Goal: Information Seeking & Learning: Learn about a topic

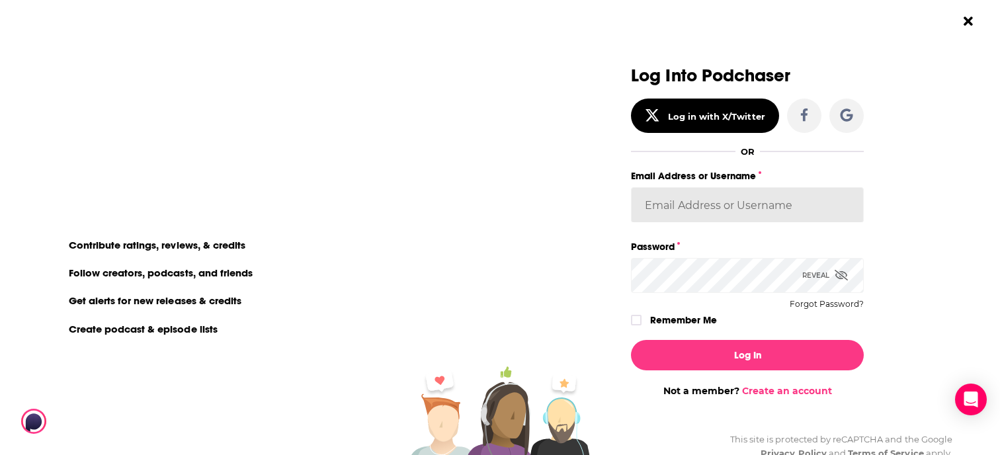
click at [795, 216] on input "Email Address or Username" at bounding box center [747, 205] width 233 height 36
type input "Spiral5-G2"
click at [802, 275] on div "Reveal" at bounding box center [825, 275] width 46 height 35
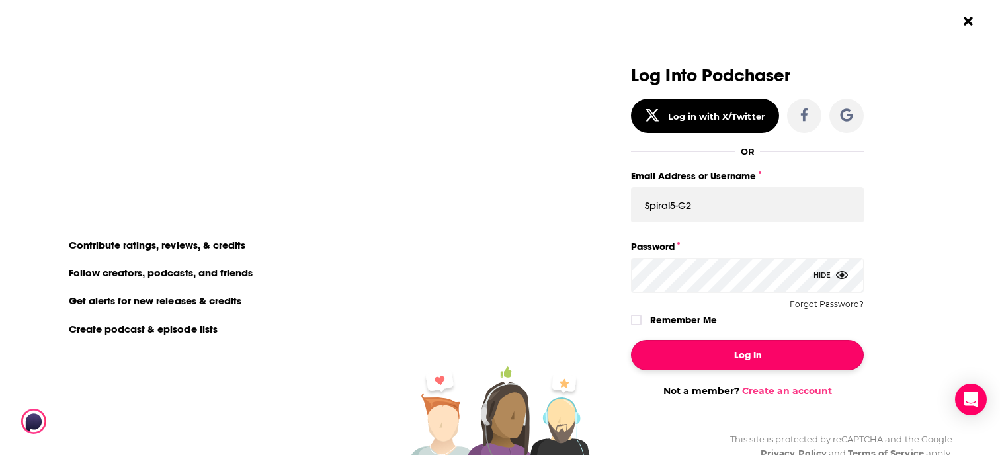
click at [742, 354] on button "Log In" at bounding box center [747, 355] width 233 height 30
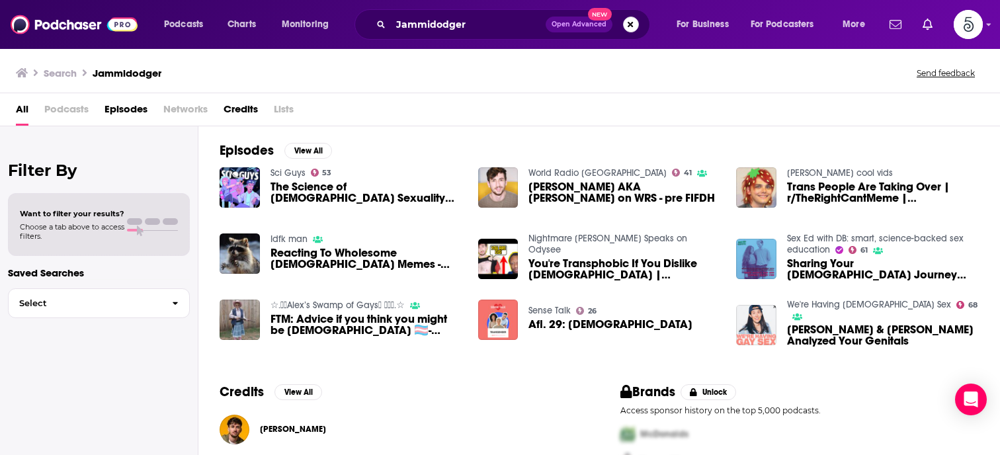
click at [630, 27] on button "Search podcasts, credits, & more..." at bounding box center [631, 25] width 16 height 16
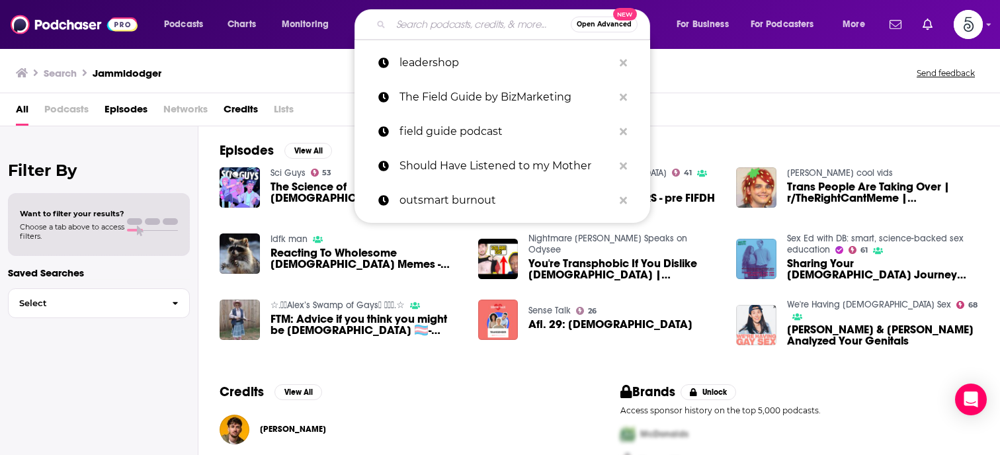
click at [463, 26] on input "Search podcasts, credits, & more..." at bounding box center [481, 24] width 180 height 21
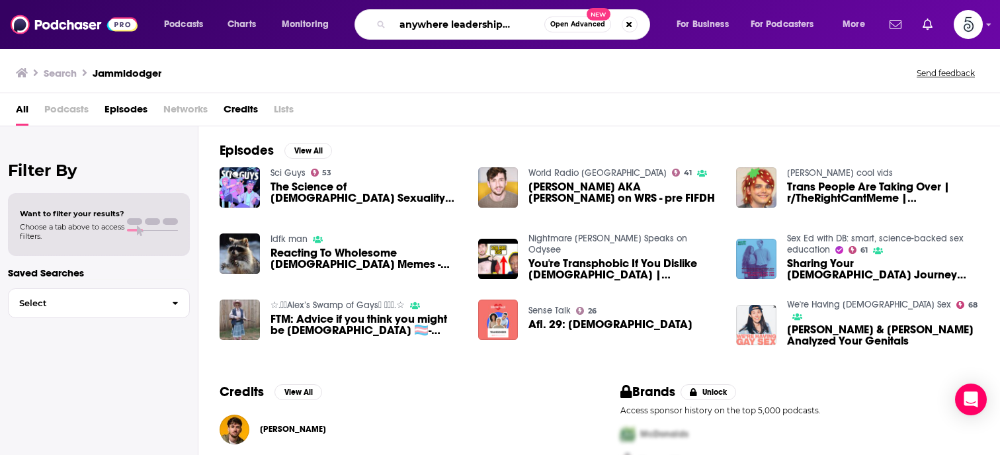
scroll to position [0, 30]
type input "Team anywhere leadership podcast"
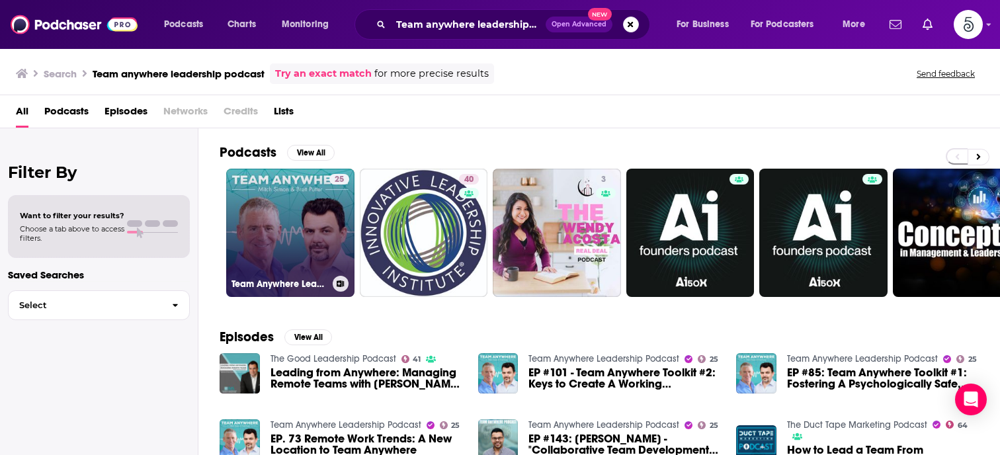
click at [327, 216] on link "25 Team Anywhere Leadership Podcast" at bounding box center [290, 233] width 128 height 128
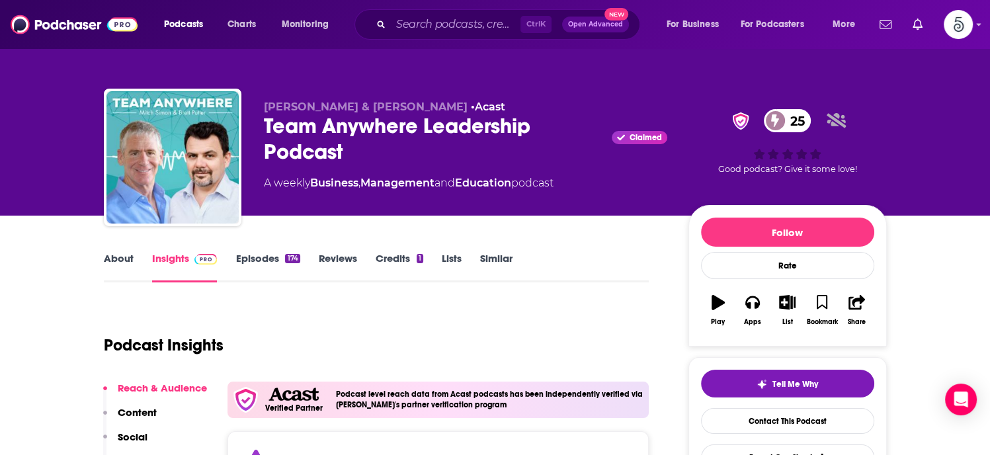
click at [120, 261] on link "About" at bounding box center [119, 267] width 30 height 30
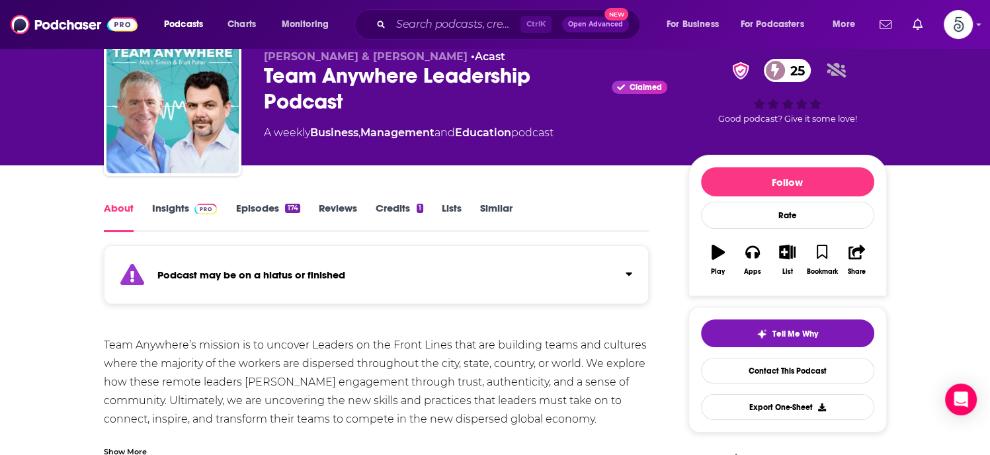
scroll to position [46, 0]
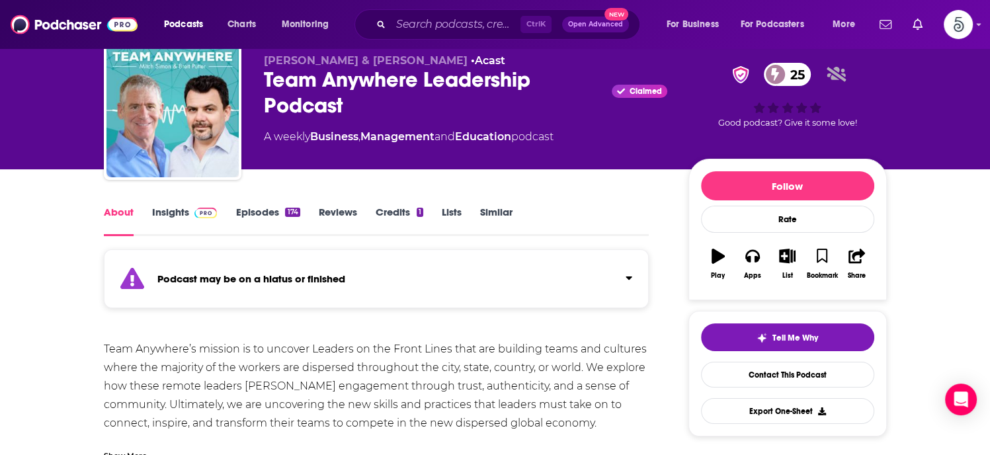
click at [270, 210] on link "Episodes 174" at bounding box center [268, 221] width 64 height 30
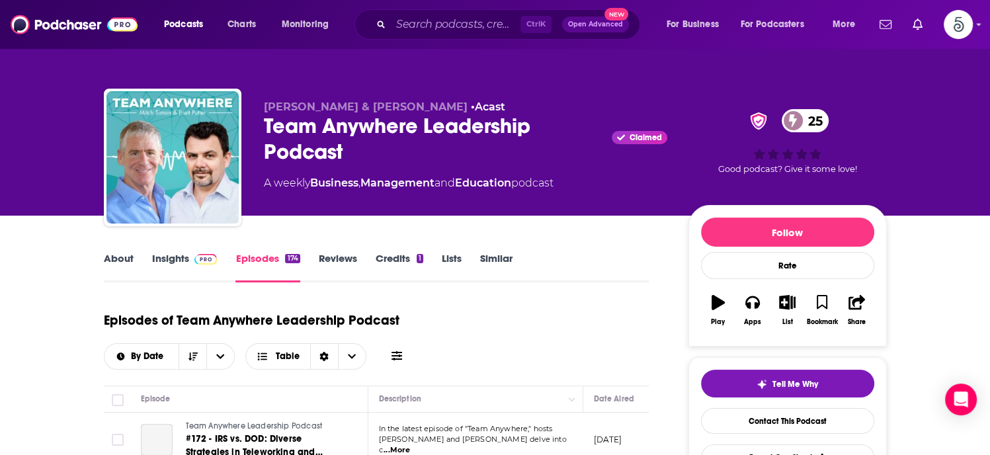
scroll to position [164, 0]
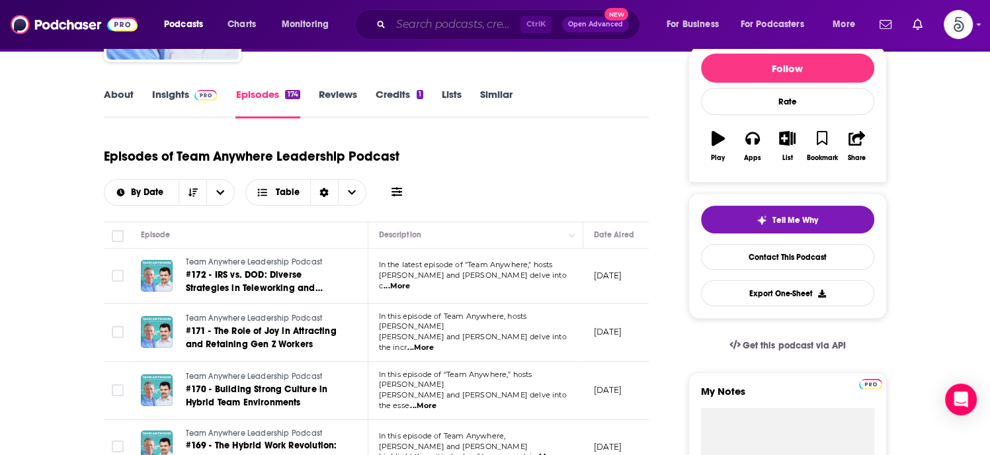
click at [476, 21] on input "Search podcasts, credits, & more..." at bounding box center [456, 24] width 130 height 21
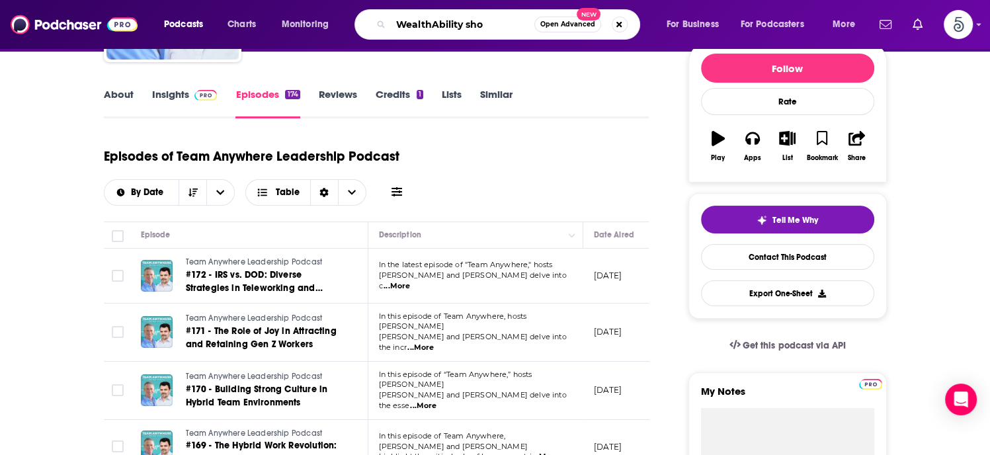
type input "WealthAbility show"
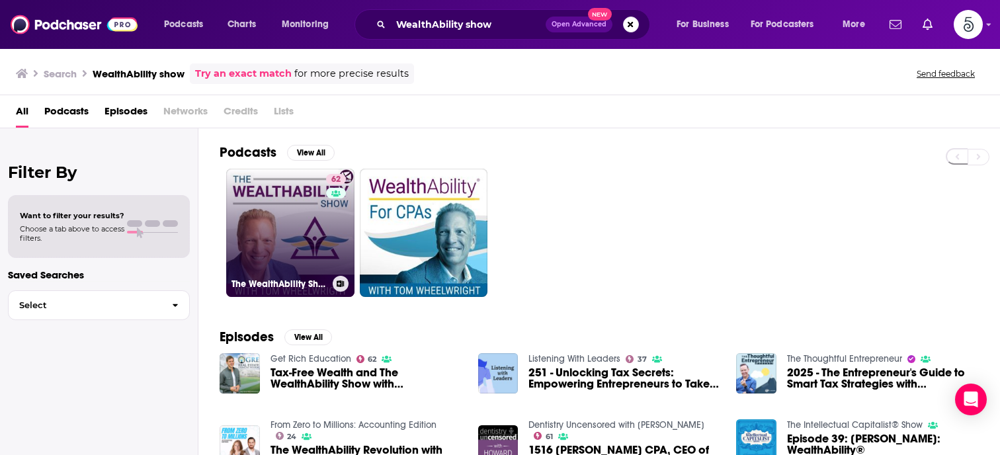
click at [271, 235] on link "62 The WealthAbility Show with [PERSON_NAME], CPA" at bounding box center [290, 233] width 128 height 128
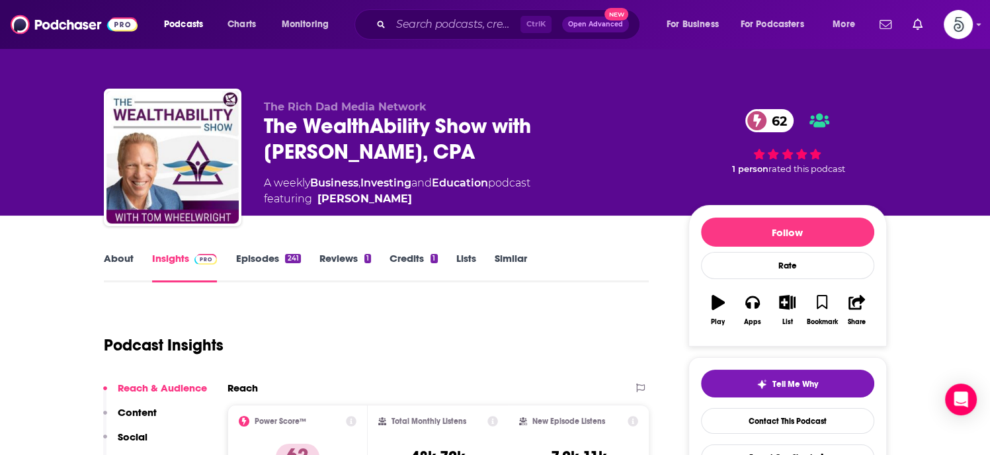
click at [119, 258] on link "About" at bounding box center [119, 267] width 30 height 30
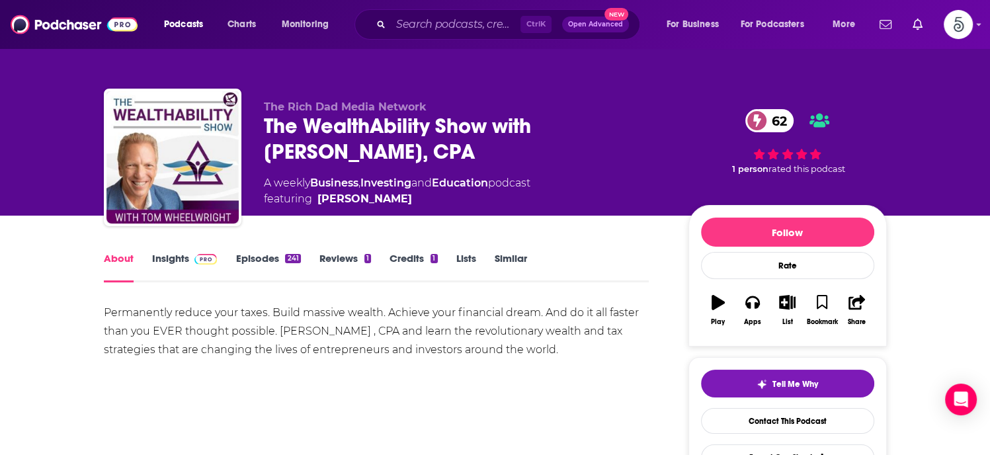
click at [251, 258] on link "Episodes 241" at bounding box center [268, 267] width 65 height 30
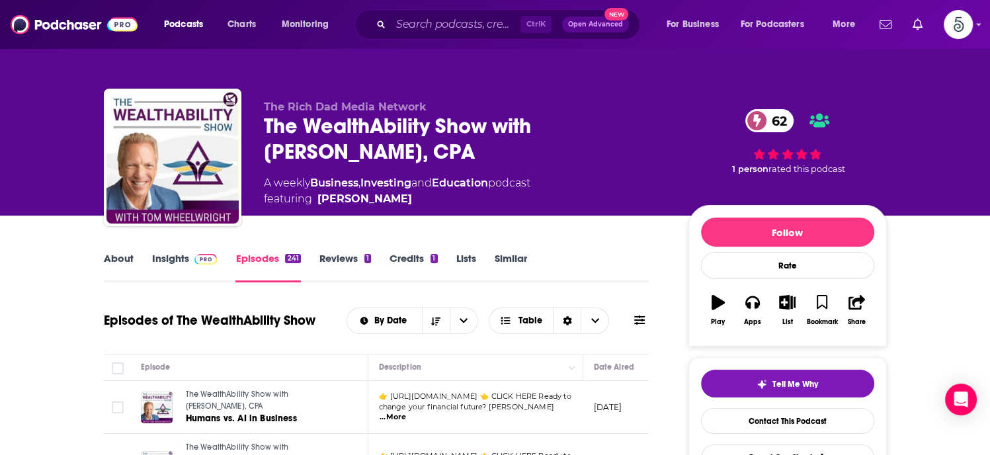
click at [122, 259] on link "About" at bounding box center [119, 267] width 30 height 30
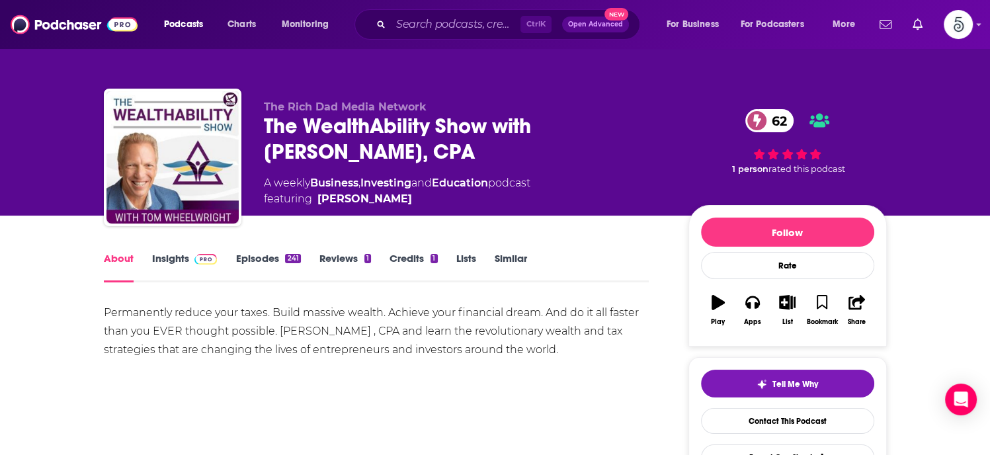
click at [122, 259] on link "About" at bounding box center [119, 267] width 30 height 30
click at [176, 257] on link "Insights" at bounding box center [184, 267] width 65 height 30
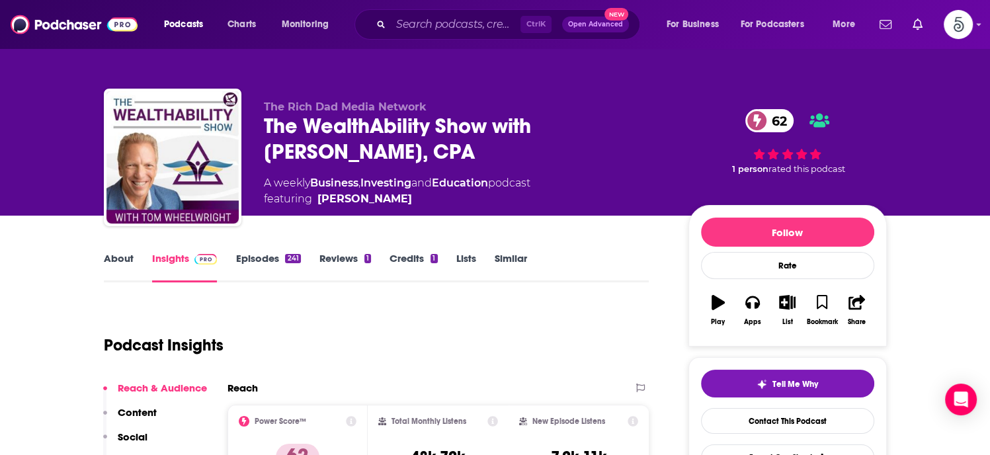
scroll to position [65, 0]
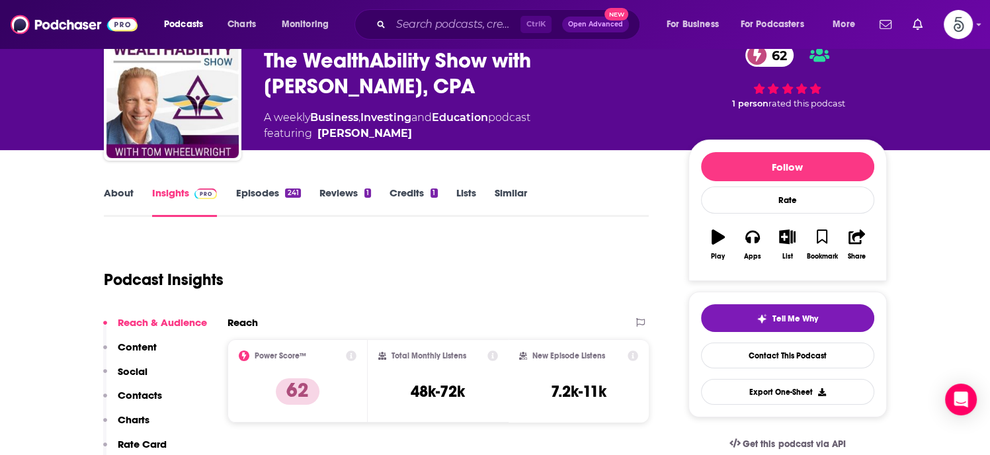
click at [146, 394] on p "Contacts" at bounding box center [140, 395] width 44 height 13
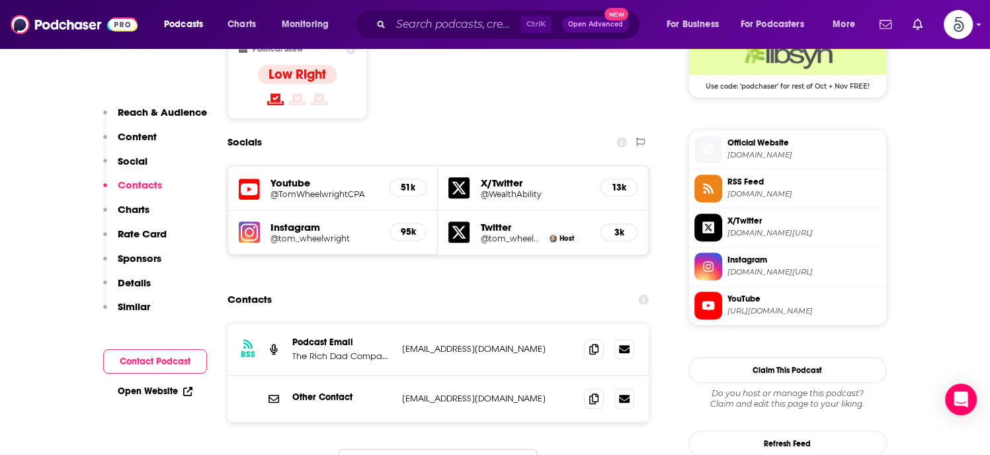
scroll to position [1121, 0]
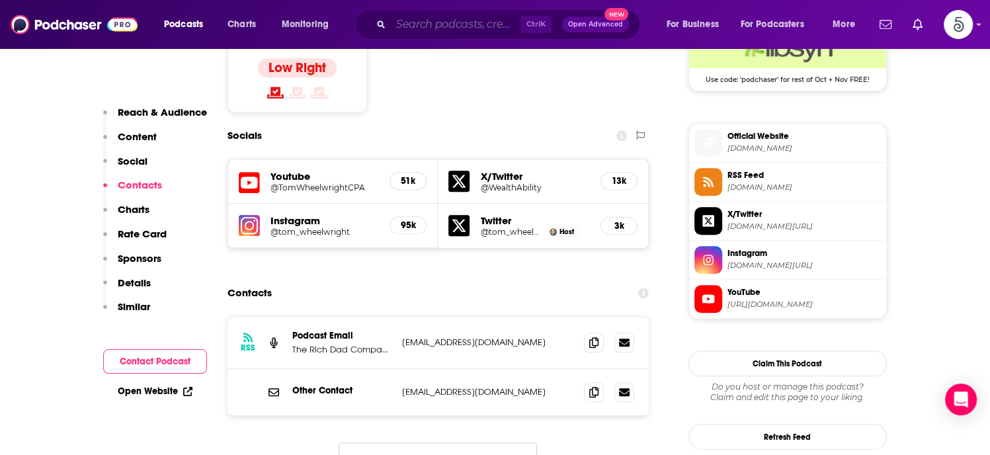
click at [445, 25] on input "Search podcasts, credits, & more..." at bounding box center [456, 24] width 130 height 21
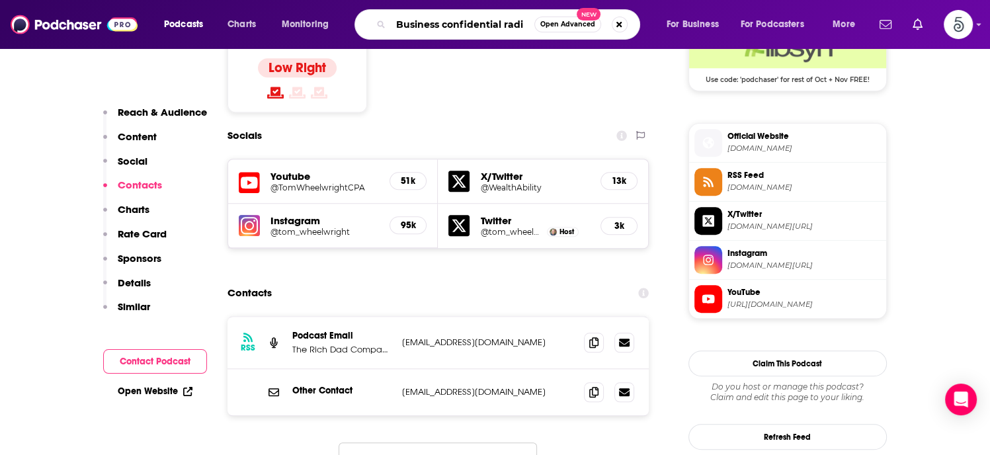
type input "Business confidential radio"
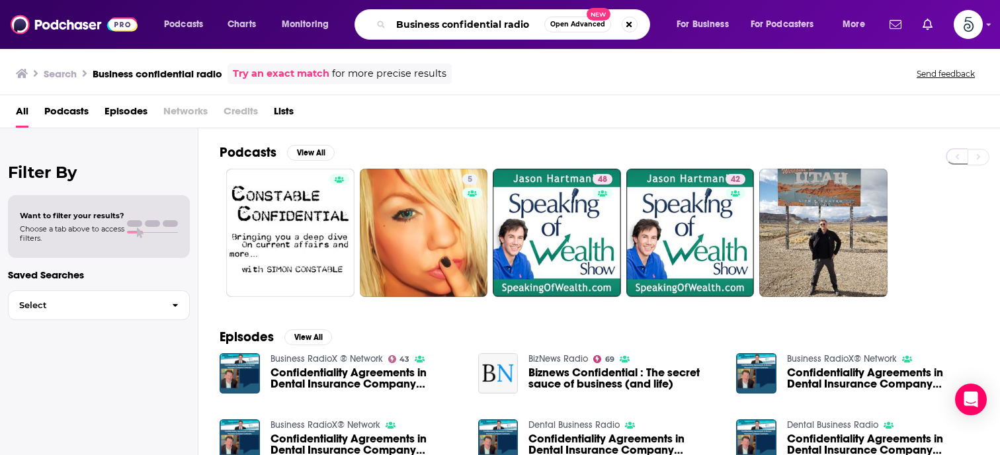
click at [537, 26] on input "Business confidential radio" at bounding box center [467, 24] width 153 height 21
type input "Business confidential"
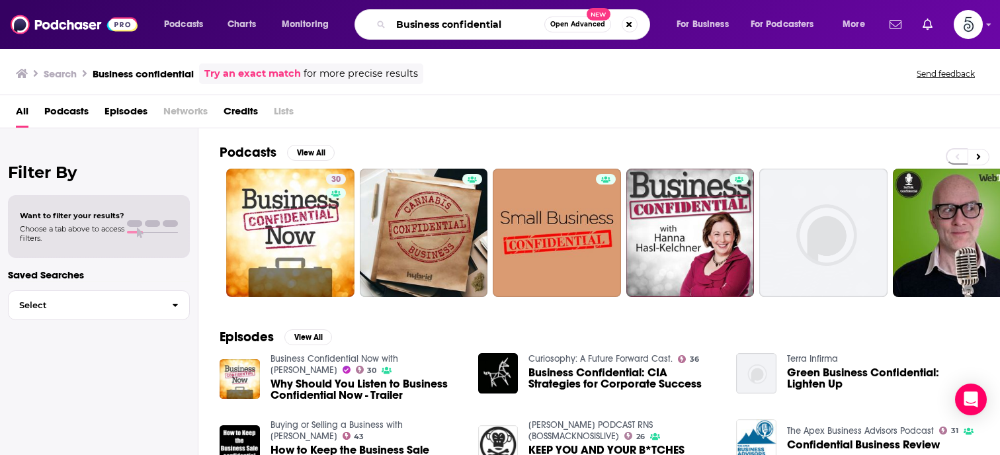
click at [507, 24] on input "Business confidential" at bounding box center [467, 24] width 153 height 21
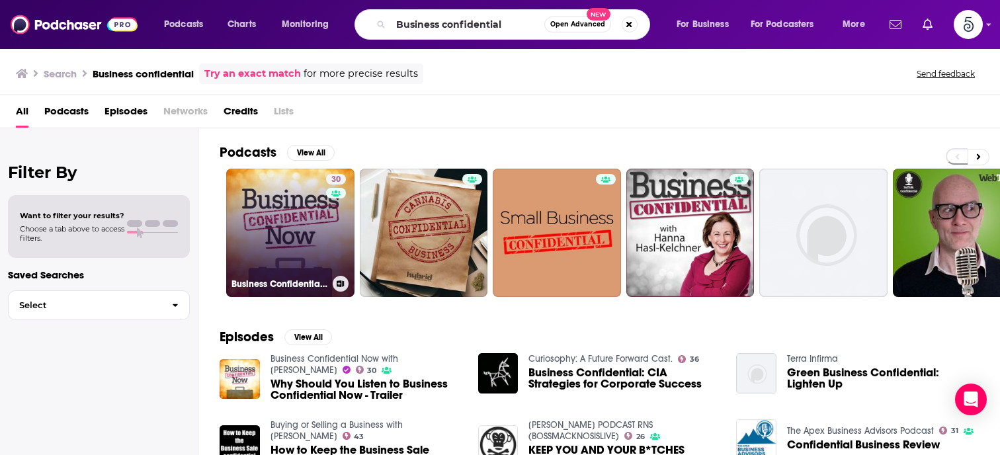
click at [283, 206] on link "30 Business Confidential Now with [PERSON_NAME]" at bounding box center [290, 233] width 128 height 128
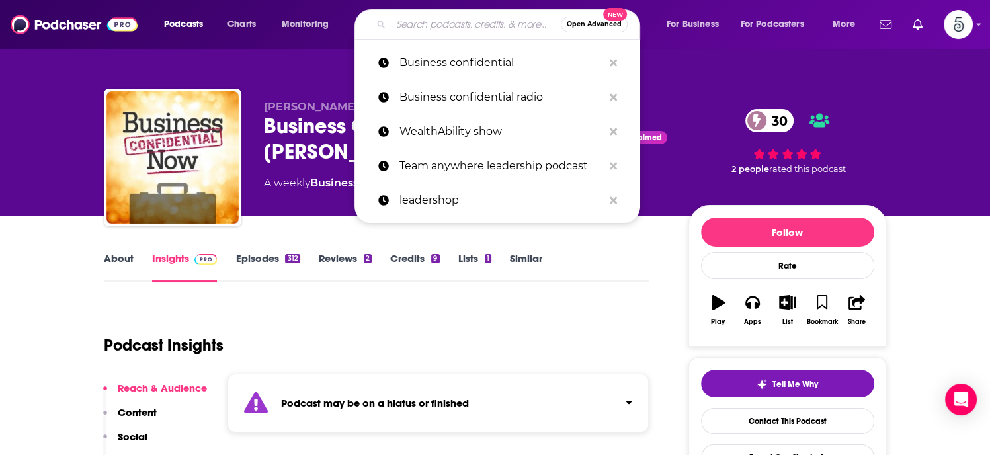
click at [423, 26] on input "Search podcasts, credits, & more..." at bounding box center [476, 24] width 170 height 21
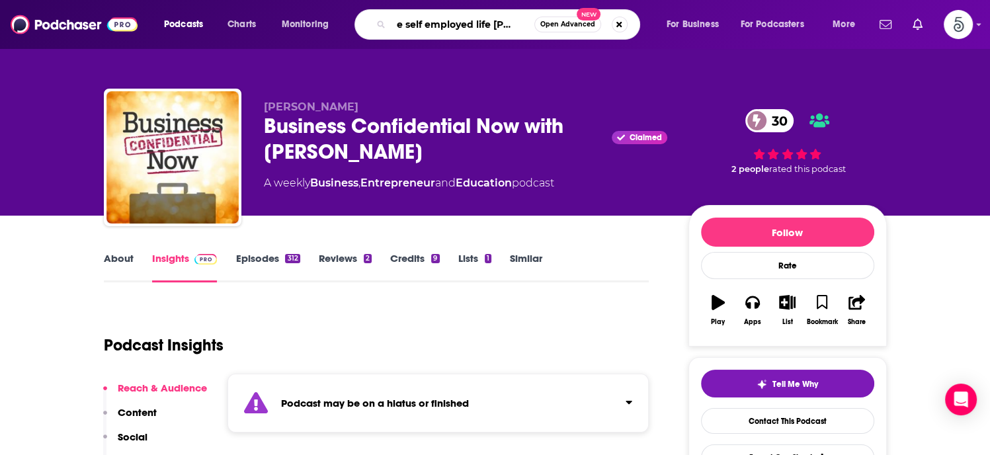
type input "The self employed life podcast"
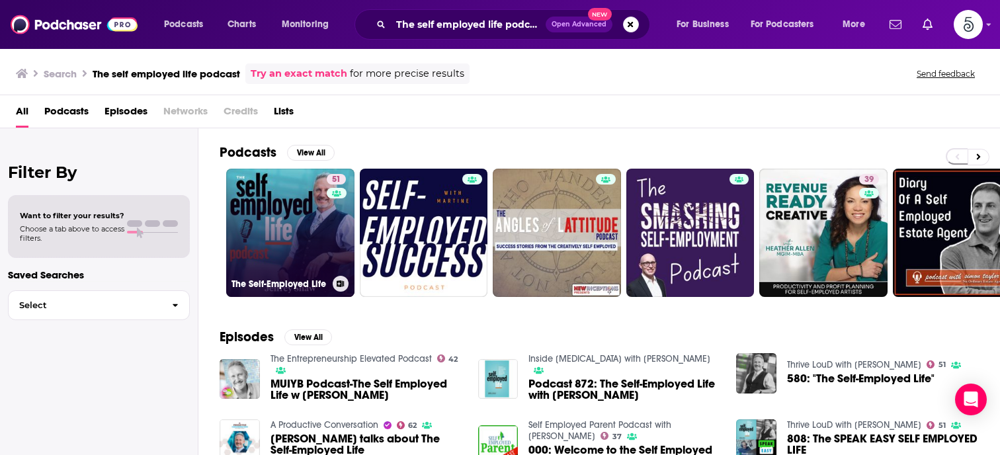
click at [284, 243] on link "51 The Self-Employed Life" at bounding box center [290, 233] width 128 height 128
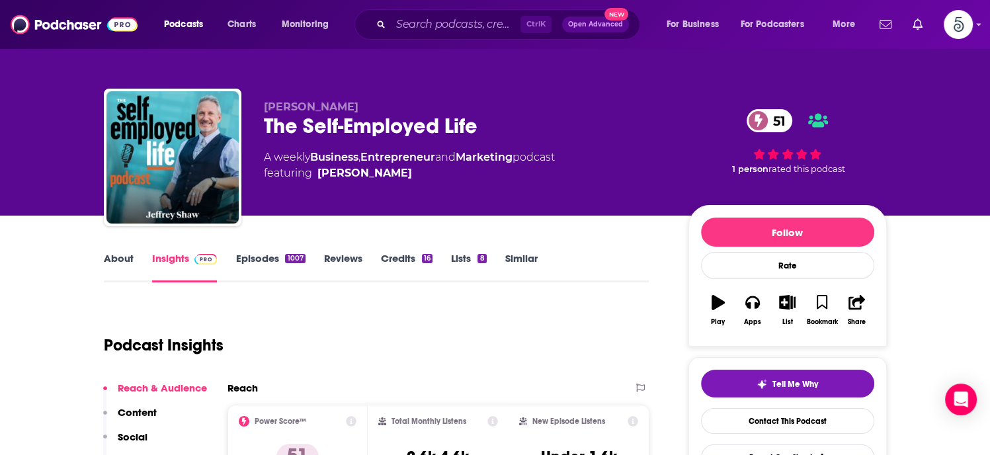
click at [259, 259] on link "Episodes 1007" at bounding box center [270, 267] width 69 height 30
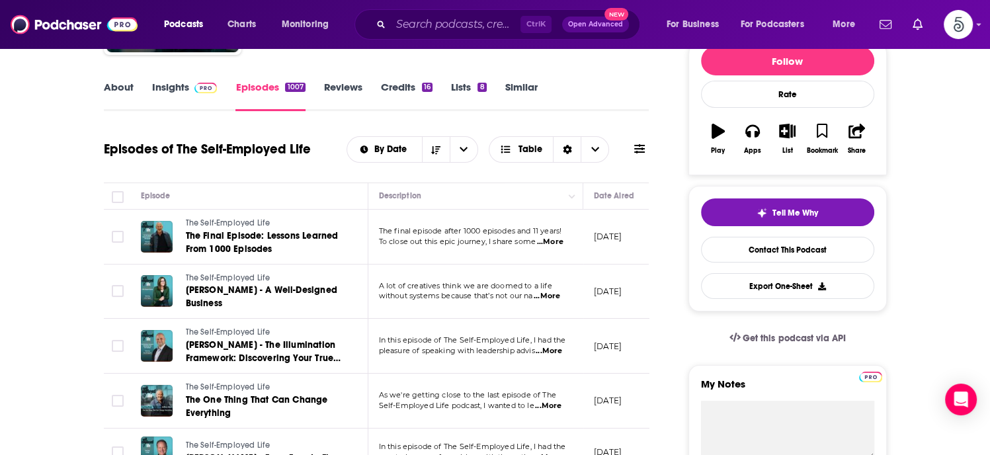
scroll to position [181, 0]
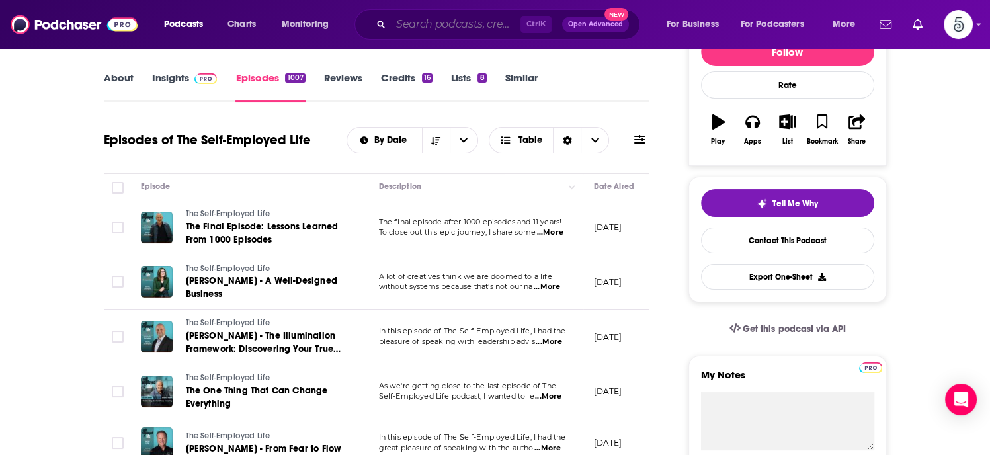
click at [454, 28] on input "Search podcasts, credits, & more..." at bounding box center [456, 24] width 130 height 21
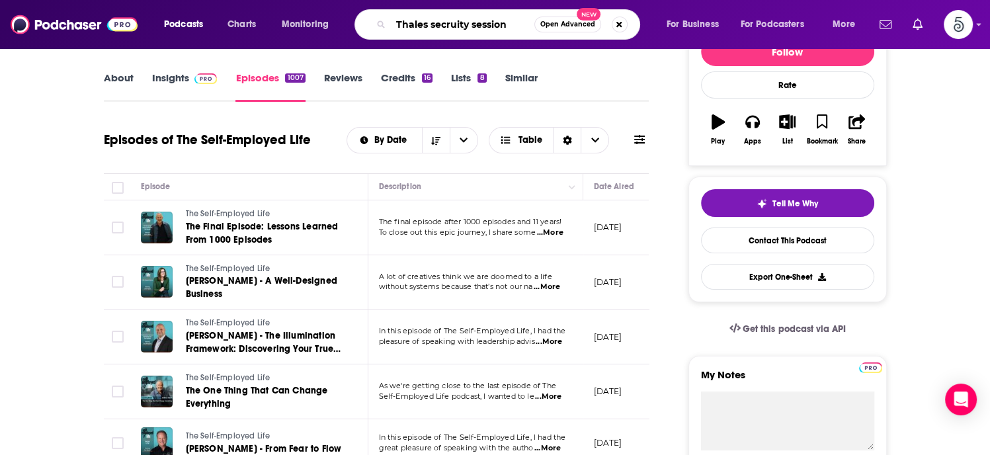
type input "Thales secruity sessions"
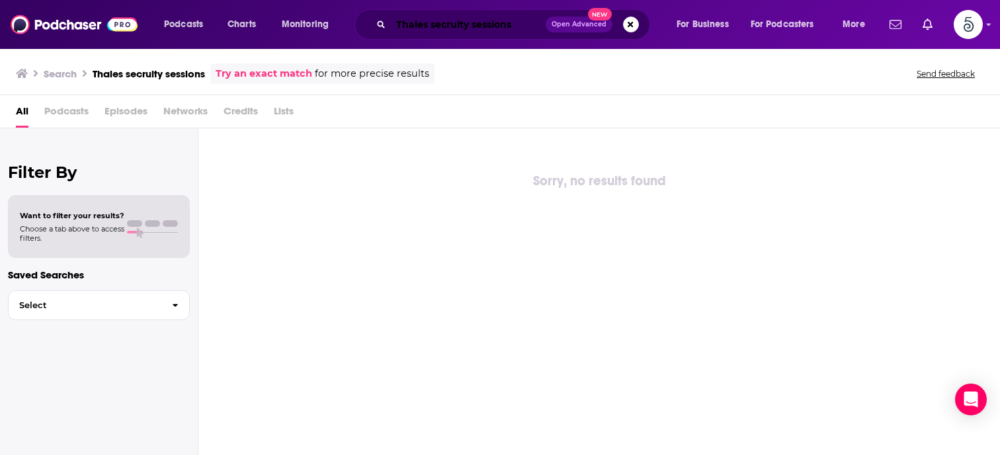
click at [458, 28] on input "Thales secruity sessions" at bounding box center [468, 24] width 155 height 21
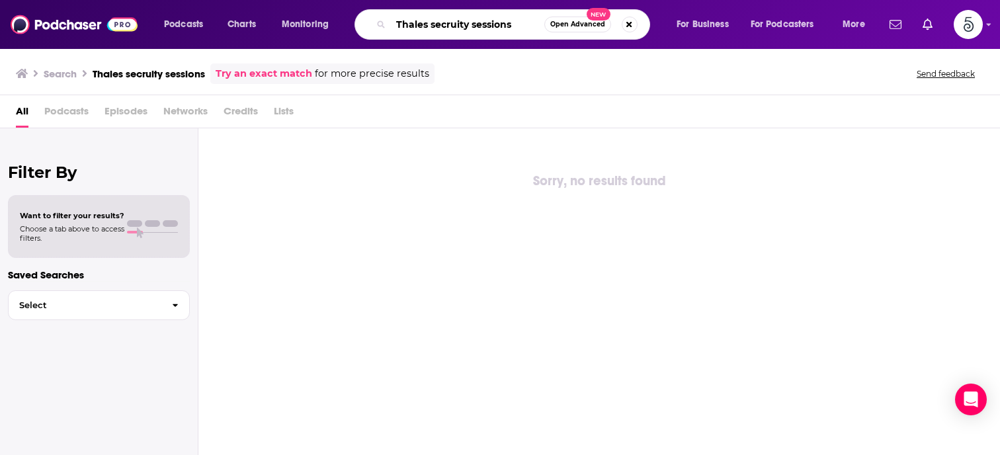
click at [474, 28] on input "Thales secruity sessions" at bounding box center [467, 24] width 153 height 21
click at [529, 22] on input "Thales security sessions" at bounding box center [467, 24] width 153 height 21
type input "Thales security sessions"
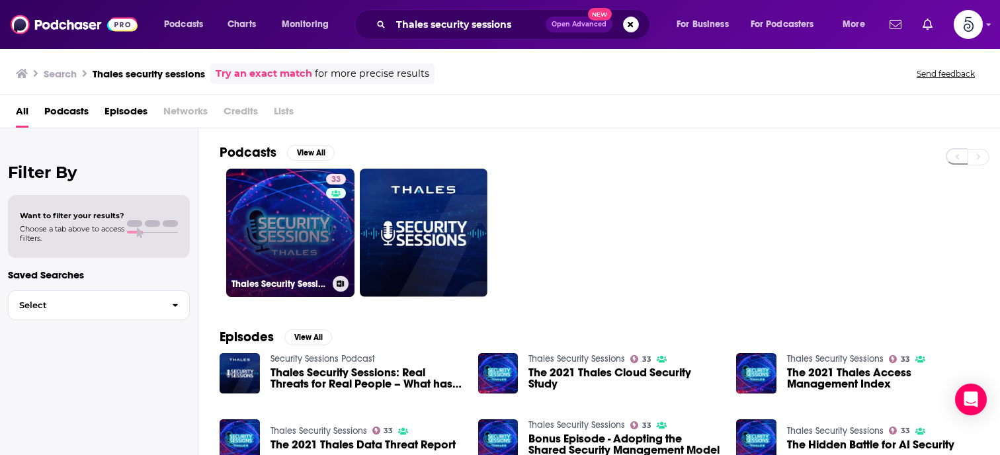
click at [287, 221] on link "33 Thales Security Sessions" at bounding box center [290, 233] width 128 height 128
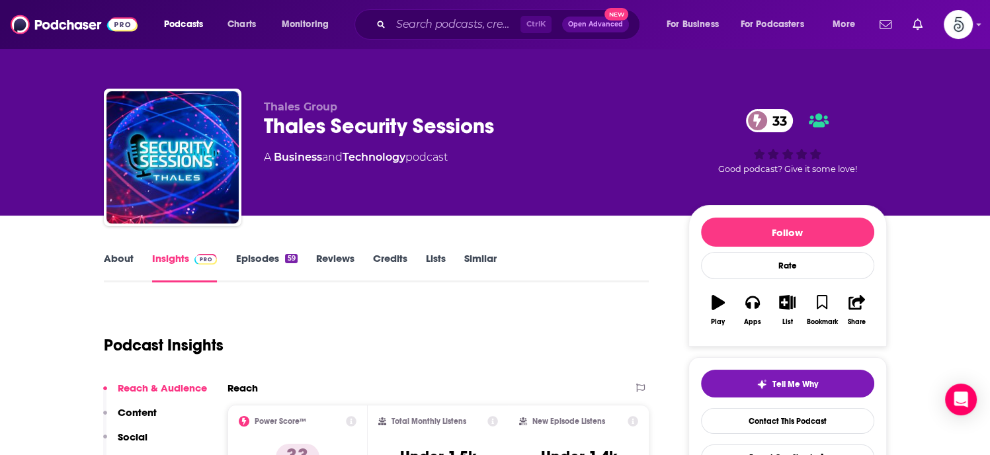
click at [267, 254] on link "Episodes 59" at bounding box center [267, 267] width 62 height 30
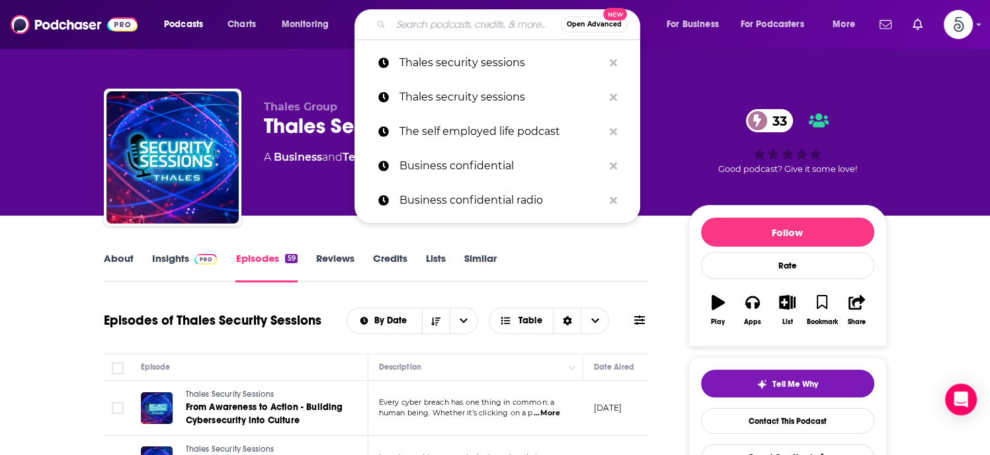
click at [445, 28] on input "Search podcasts, credits, & more..." at bounding box center [476, 24] width 170 height 21
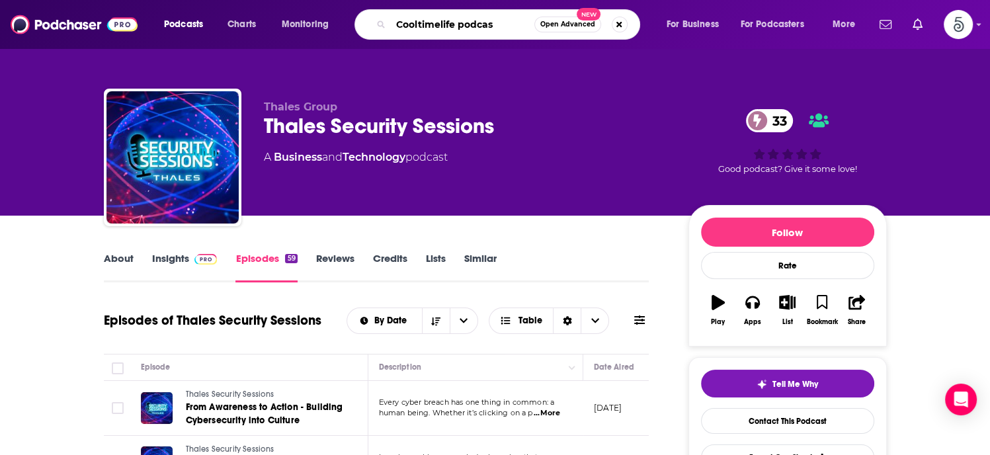
type input "Cooltimelife podcast"
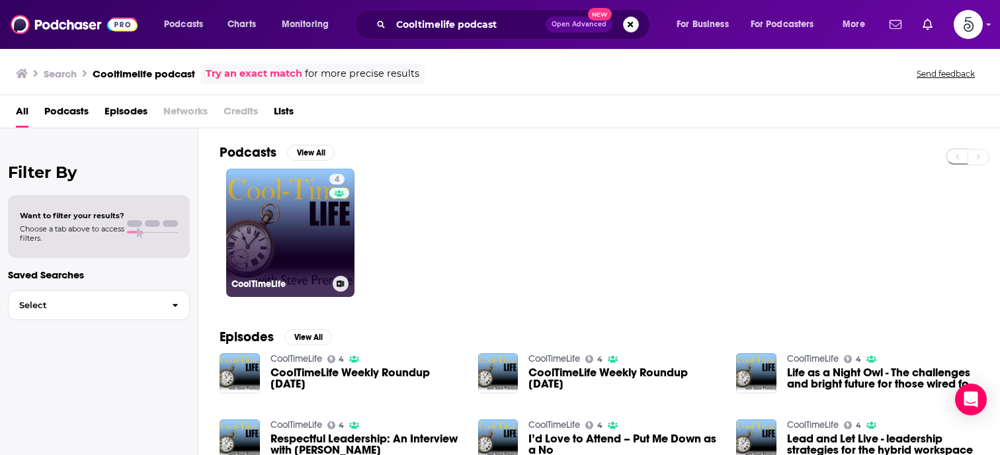
click at [277, 225] on link "4 CoolTimeLife" at bounding box center [290, 233] width 128 height 128
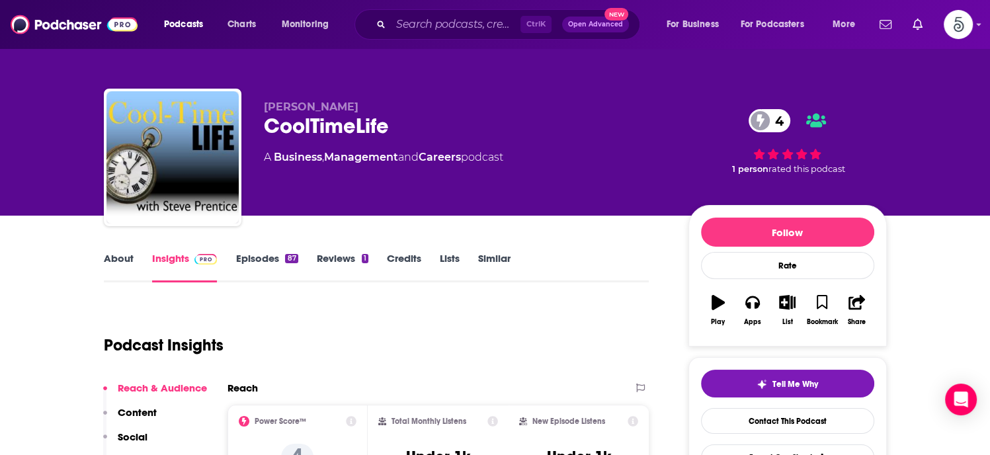
click at [121, 257] on link "About" at bounding box center [119, 267] width 30 height 30
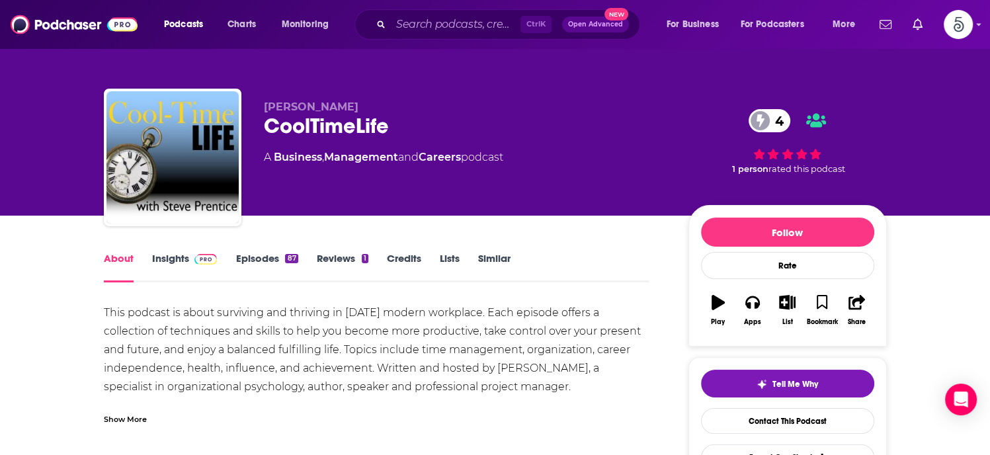
click at [122, 257] on link "About" at bounding box center [119, 267] width 30 height 30
click at [249, 259] on link "Episodes 87" at bounding box center [267, 267] width 62 height 30
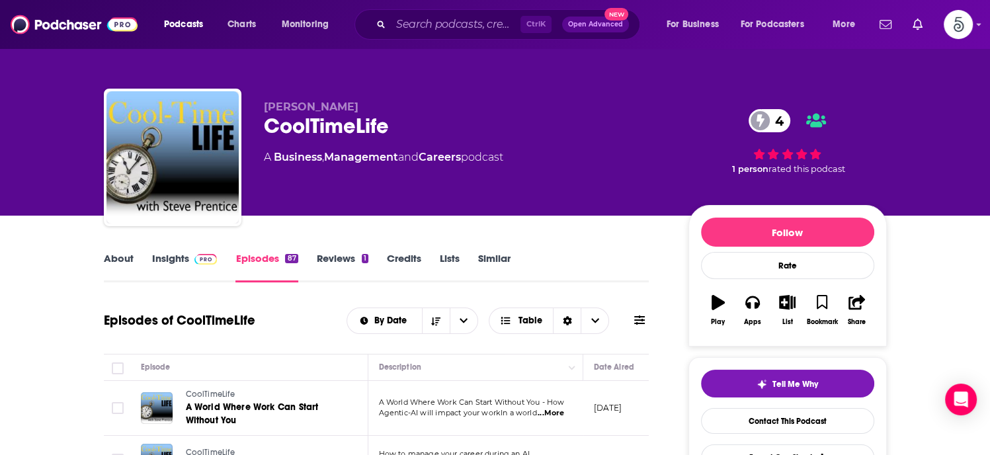
click at [171, 259] on link "Insights" at bounding box center [184, 267] width 65 height 30
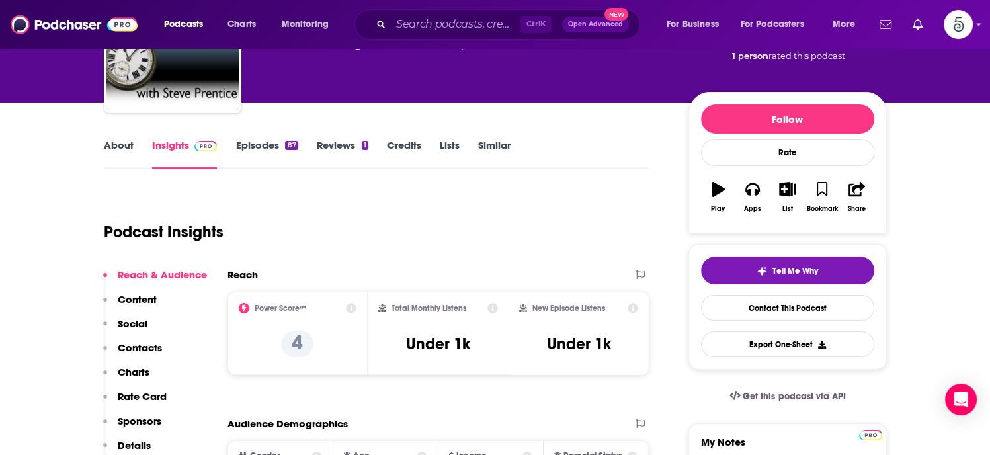
scroll to position [139, 0]
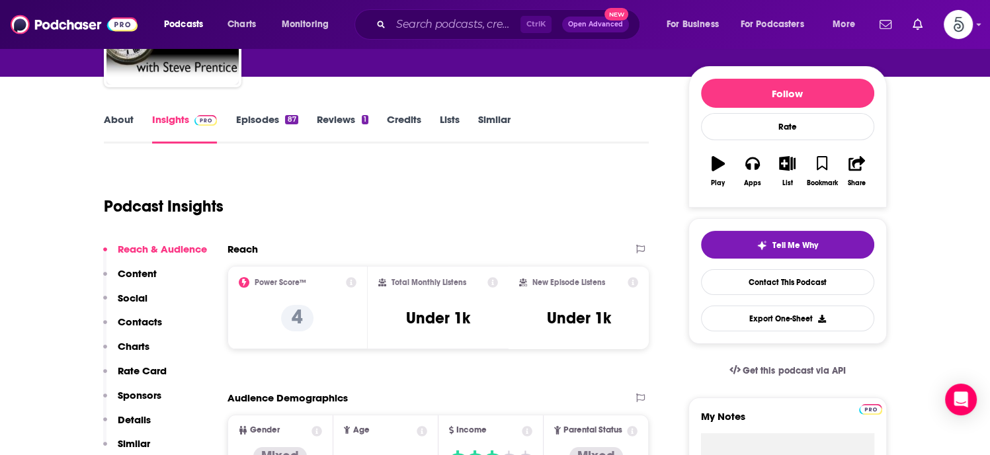
click at [138, 320] on p "Contacts" at bounding box center [140, 322] width 44 height 13
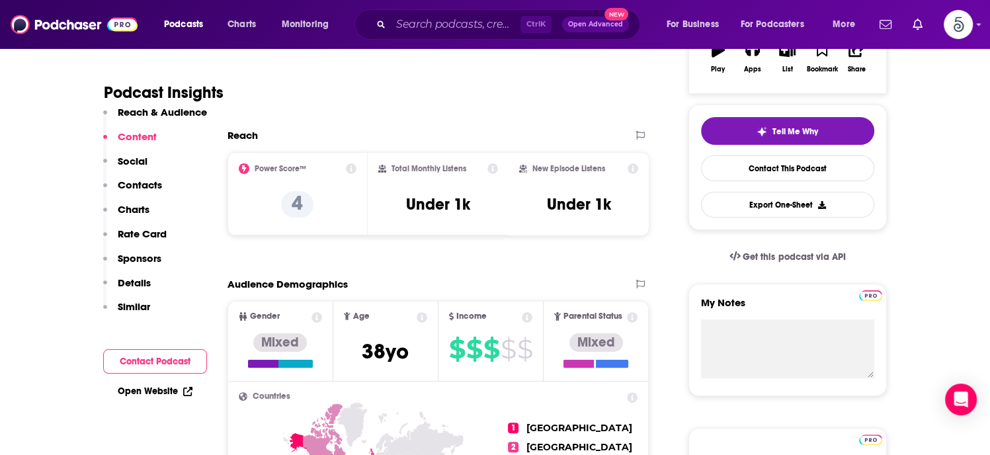
scroll to position [0, 0]
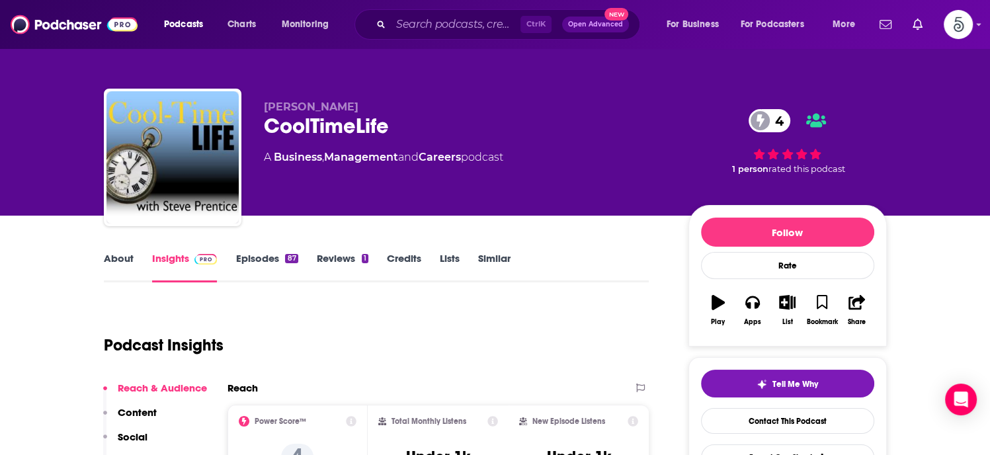
click at [251, 262] on link "Episodes 87" at bounding box center [267, 267] width 62 height 30
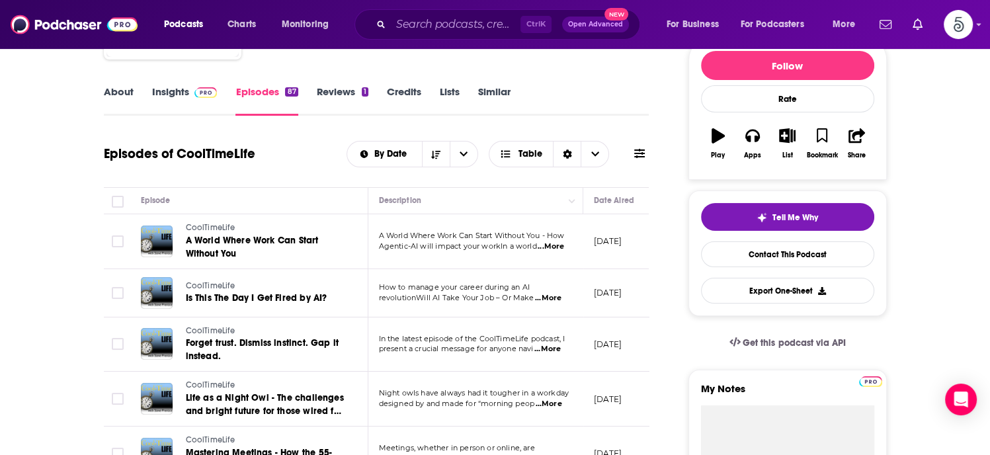
scroll to position [196, 0]
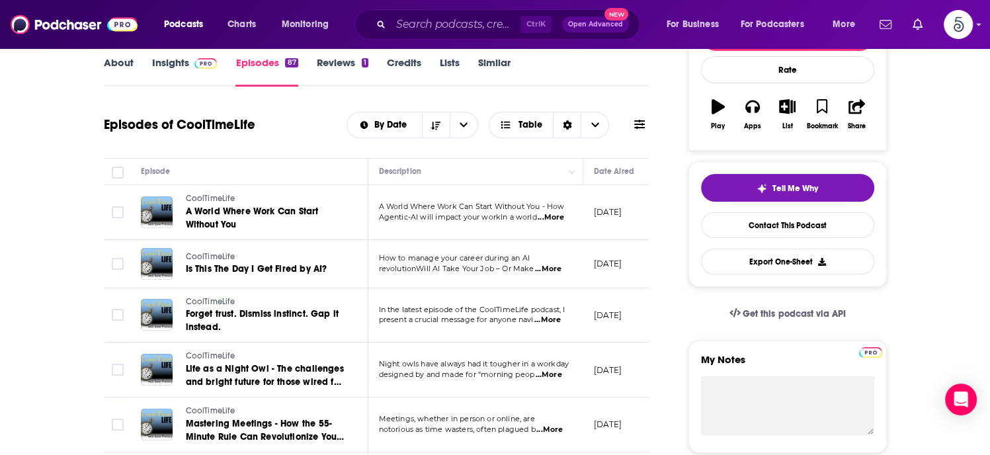
click at [555, 215] on span "...More" at bounding box center [551, 217] width 26 height 11
click at [550, 267] on span "...More" at bounding box center [548, 269] width 26 height 11
click at [549, 320] on span "...More" at bounding box center [548, 320] width 26 height 11
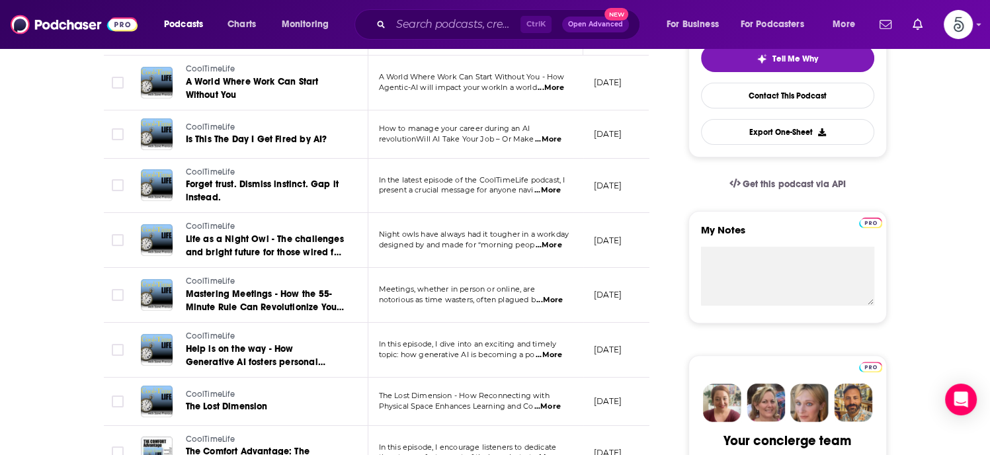
scroll to position [328, 0]
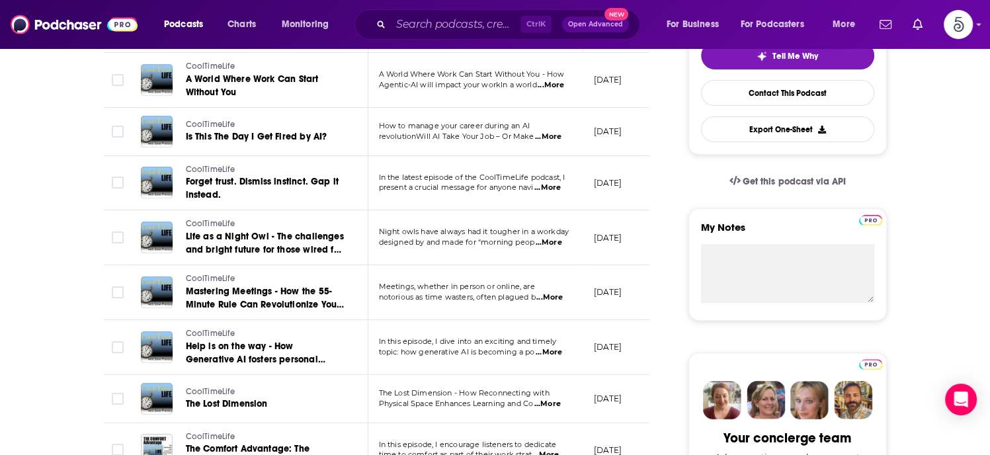
click at [555, 298] on span "...More" at bounding box center [550, 297] width 26 height 11
click at [553, 351] on span "...More" at bounding box center [549, 352] width 26 height 11
click at [548, 404] on span "...More" at bounding box center [548, 404] width 26 height 11
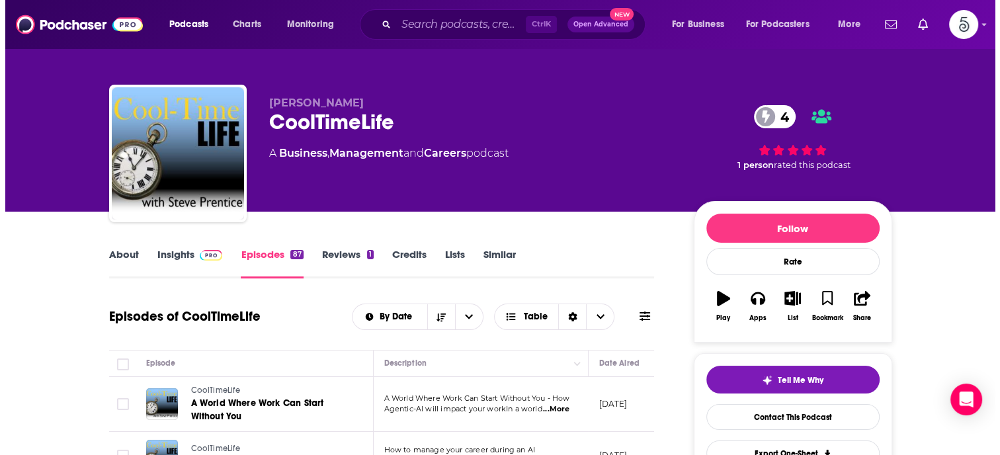
scroll to position [0, 0]
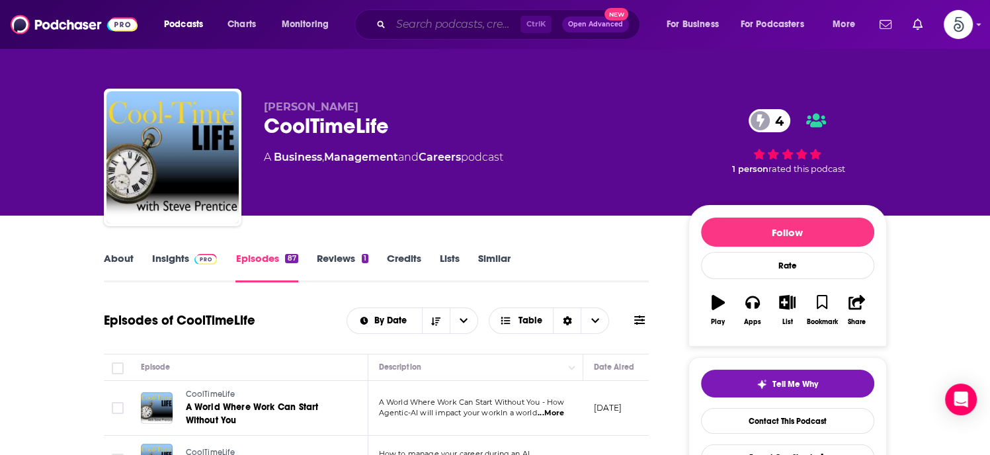
click at [464, 25] on input "Search podcasts, credits, & more..." at bounding box center [456, 24] width 130 height 21
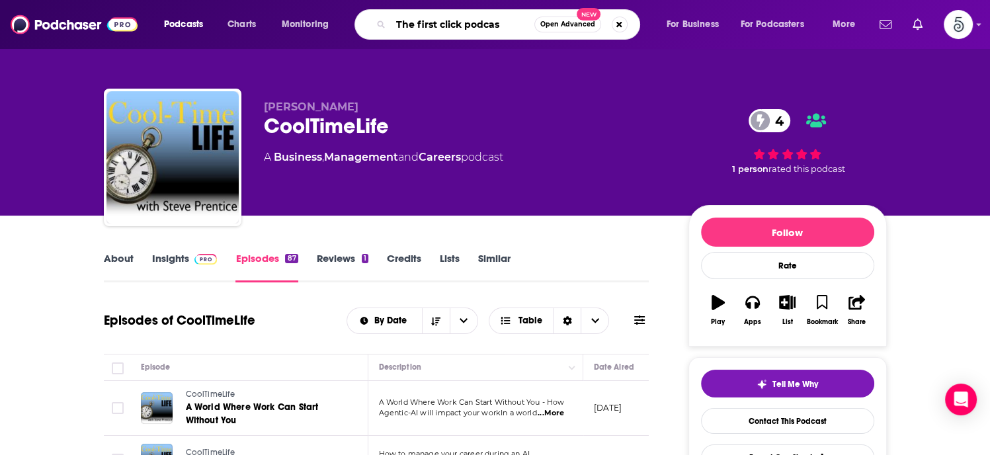
type input "The first click podcast"
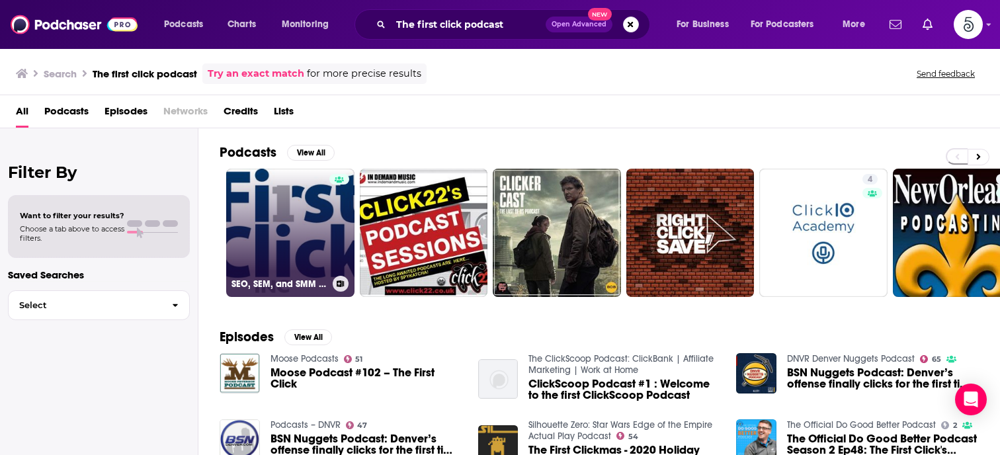
click at [280, 231] on link "SEO, SEM, and SMM Expert Podcast - First Click Inc." at bounding box center [290, 233] width 128 height 128
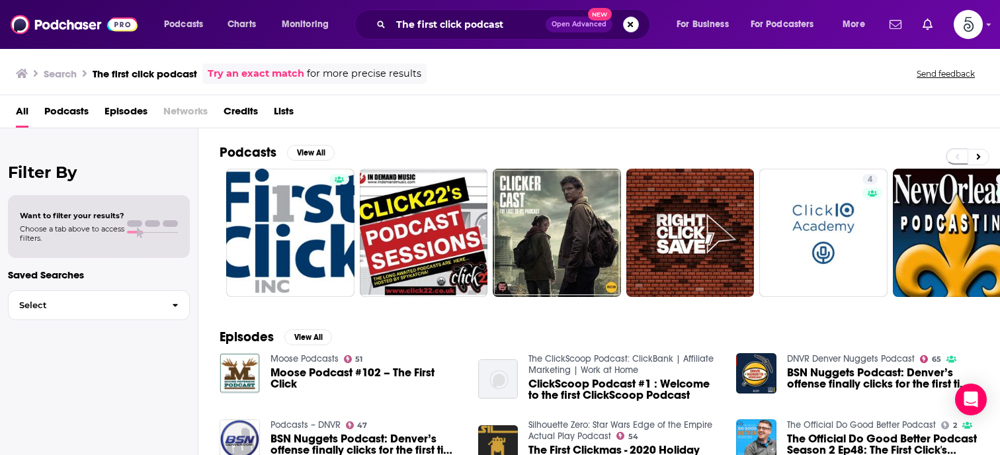
click at [632, 17] on button "Search podcasts, credits, & more..." at bounding box center [631, 25] width 16 height 16
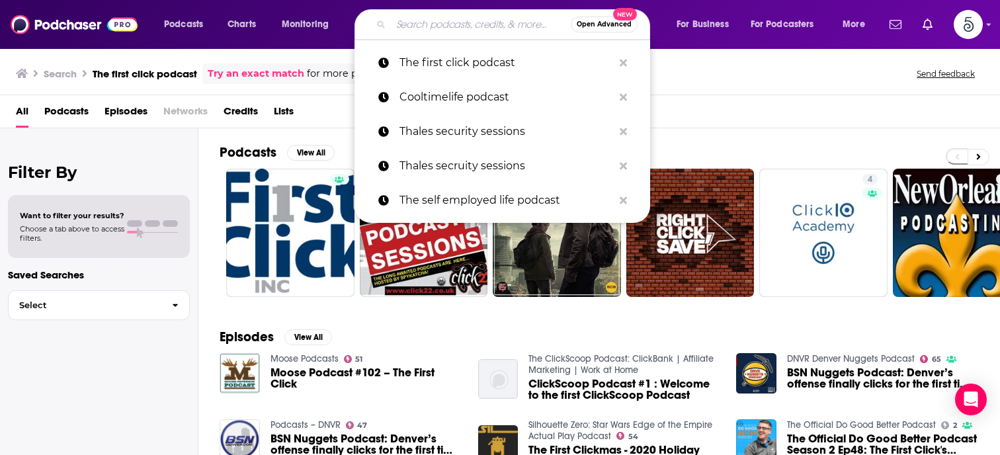
click at [423, 26] on input "Search podcasts, credits, & more..." at bounding box center [481, 24] width 180 height 21
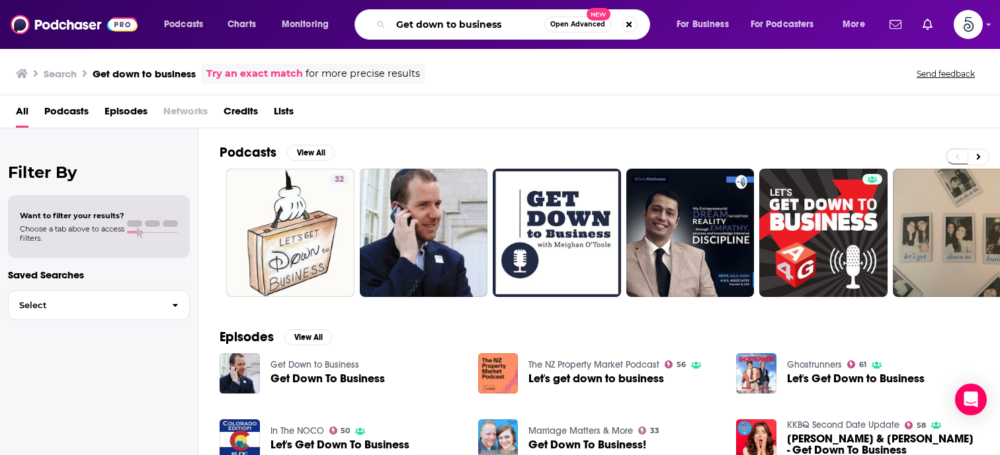
click at [507, 23] on input "Get down to business" at bounding box center [467, 24] width 153 height 21
click at [520, 26] on input "Get down to business" at bounding box center [467, 24] width 153 height 21
type input "Get down to business with [PERSON_NAME]"
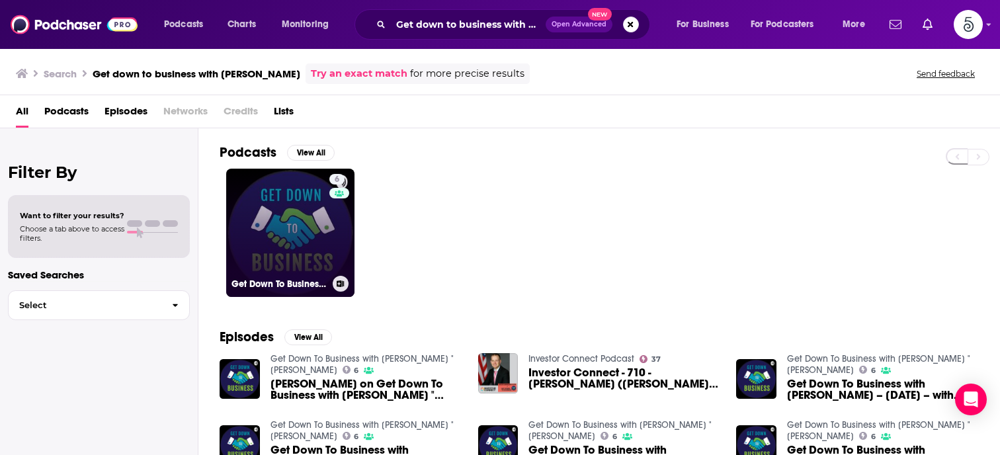
click at [293, 239] on link "6 Get Down To Business with [PERSON_NAME] "[PERSON_NAME]" at bounding box center [290, 233] width 128 height 128
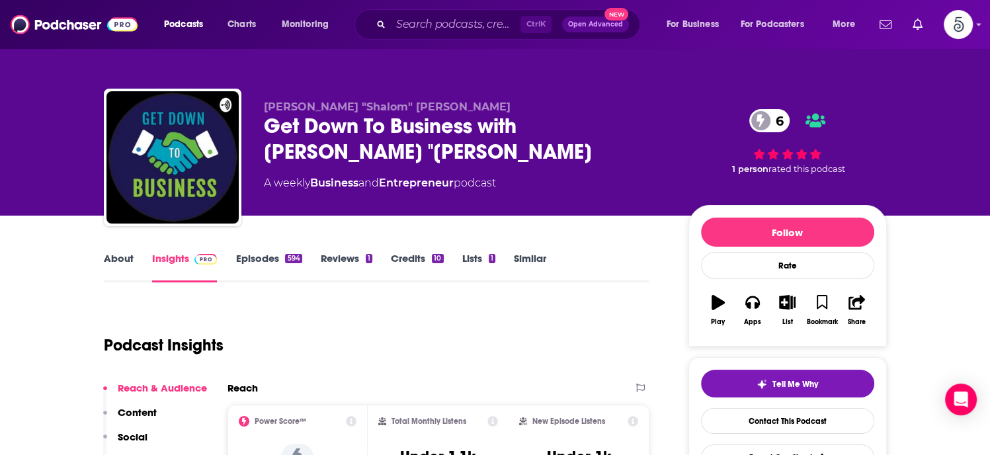
click at [167, 259] on link "Insights" at bounding box center [184, 267] width 65 height 30
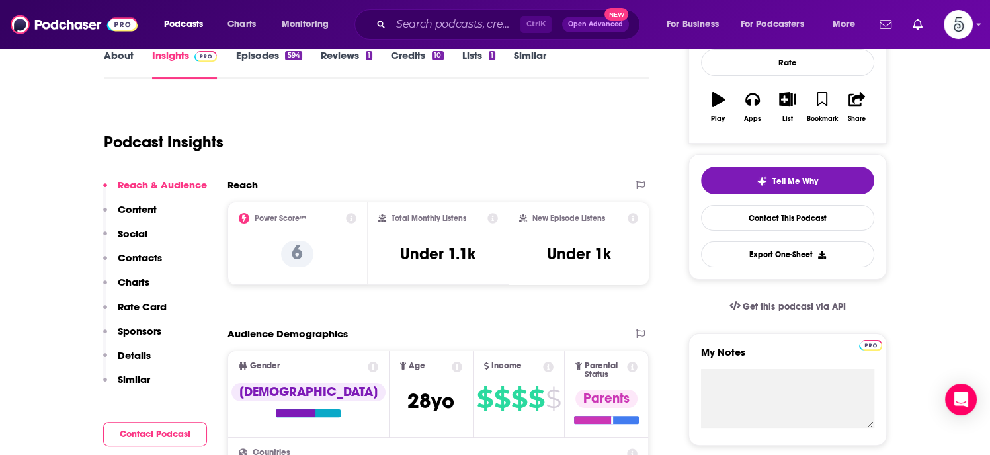
scroll to position [238, 0]
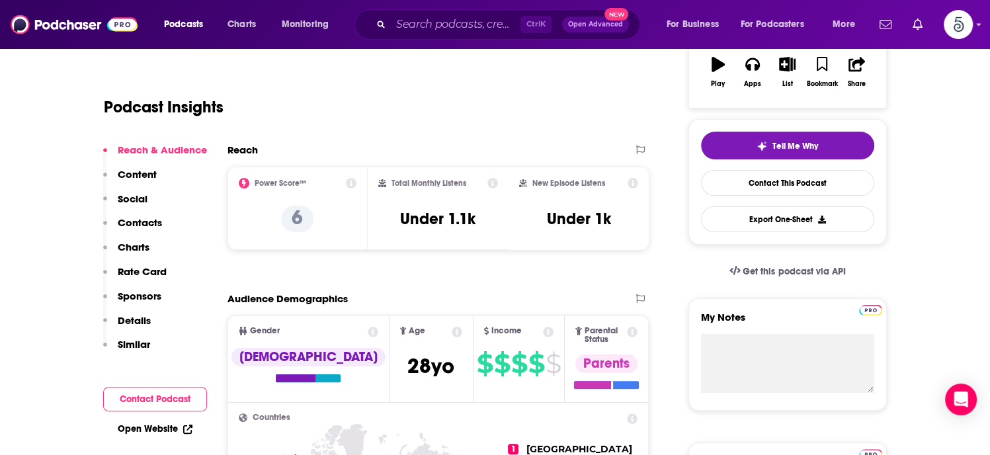
click at [140, 219] on p "Contacts" at bounding box center [140, 222] width 44 height 13
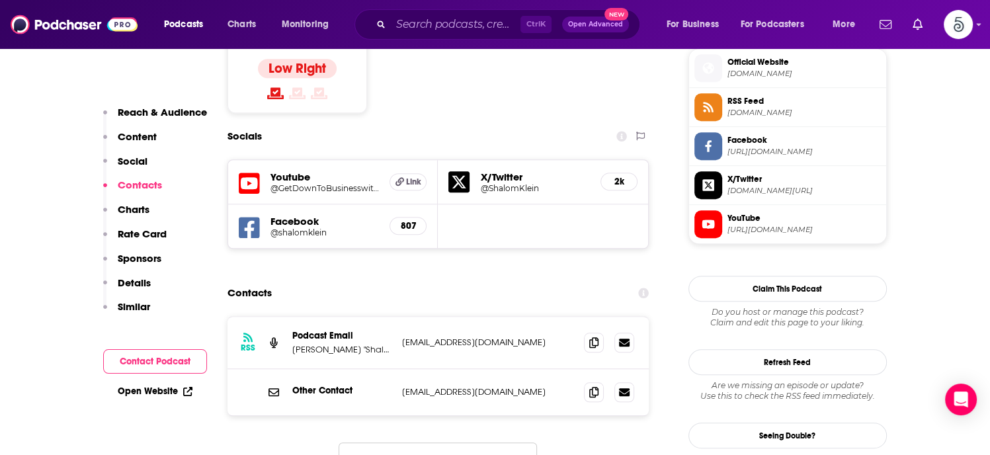
scroll to position [1119, 0]
